Goal: Information Seeking & Learning: Learn about a topic

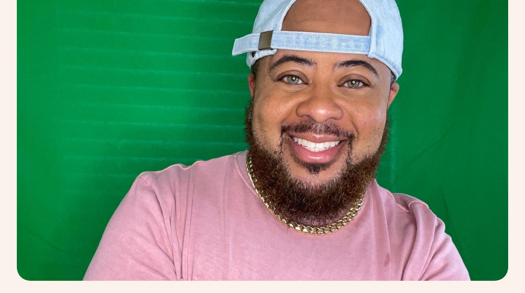
scroll to position [451, 0]
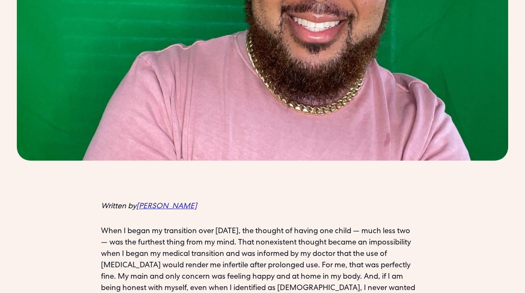
click at [176, 203] on em "[PERSON_NAME]" at bounding box center [166, 207] width 61 height 8
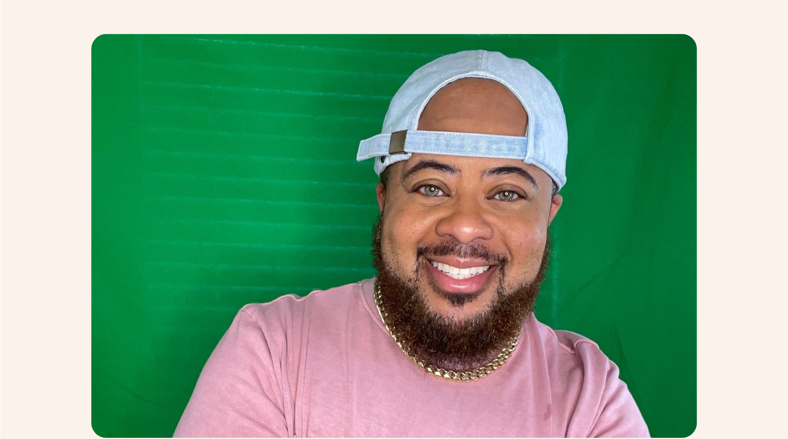
scroll to position [254, 0]
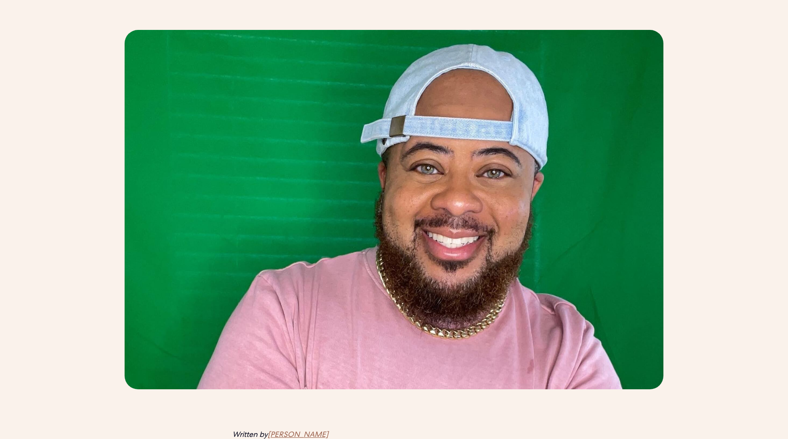
click at [87, 168] on div at bounding box center [394, 210] width 788 height 400
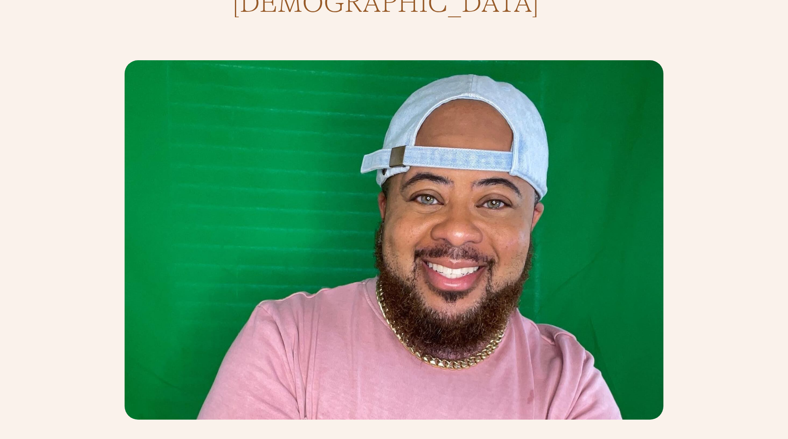
scroll to position [222, 0]
